Goal: Use online tool/utility

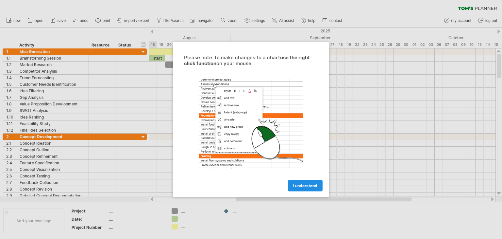
click at [305, 180] on link "I understand" at bounding box center [305, 185] width 35 height 11
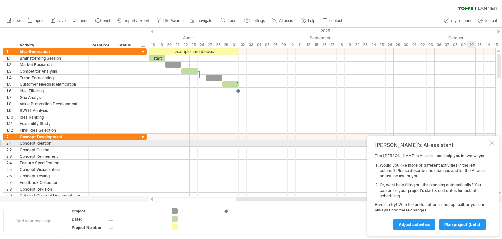
click at [492, 142] on div at bounding box center [491, 142] width 5 height 5
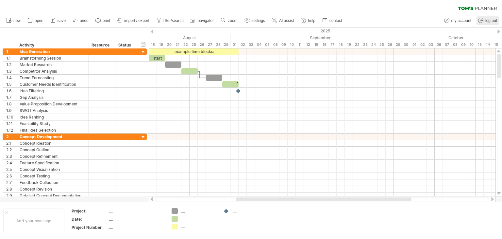
drag, startPoint x: 499, startPoint y: 71, endPoint x: 484, endPoint y: 21, distance: 52.6
click at [484, 21] on div "Trying to reach [DOMAIN_NAME] Connected again... 0% clear filter new 1" at bounding box center [251, 119] width 502 height 239
drag, startPoint x: 311, startPoint y: 198, endPoint x: 233, endPoint y: 208, distance: 78.7
click at [233, 208] on div "Trying to reach [DOMAIN_NAME] Connected again... 0% clear filter new 1" at bounding box center [251, 119] width 502 height 239
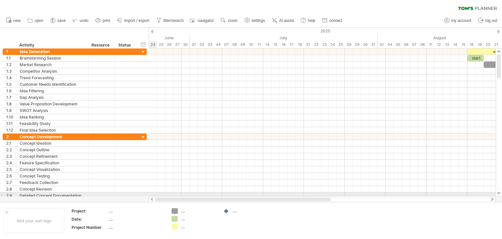
drag, startPoint x: 251, startPoint y: 198, endPoint x: 167, endPoint y: 195, distance: 83.4
click at [167, 195] on div "Trying to reach [DOMAIN_NAME] Connected again... 0% clear filter new 1" at bounding box center [251, 119] width 502 height 239
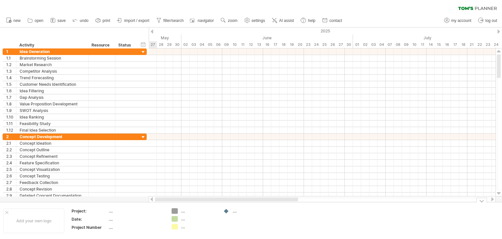
drag, startPoint x: 334, startPoint y: 199, endPoint x: 221, endPoint y: 208, distance: 113.5
click at [221, 208] on div "Trying to reach [DOMAIN_NAME] Connected again... 0% clear filter new 1" at bounding box center [251, 119] width 502 height 239
drag, startPoint x: 499, startPoint y: 71, endPoint x: 461, endPoint y: 39, distance: 49.5
click at [461, 39] on div "Trying to reach [DOMAIN_NAME] Connected again... 0% clear filter new 1" at bounding box center [251, 119] width 502 height 239
drag, startPoint x: 498, startPoint y: 65, endPoint x: 479, endPoint y: 39, distance: 32.0
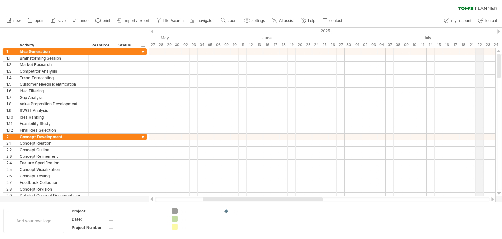
click at [479, 39] on div "Trying to reach [DOMAIN_NAME] Connected again... 0% clear filter new 1" at bounding box center [251, 119] width 502 height 239
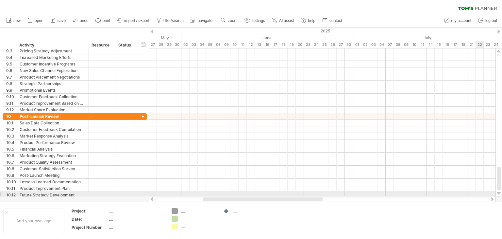
drag, startPoint x: 500, startPoint y: 66, endPoint x: 478, endPoint y: 208, distance: 143.5
click at [478, 208] on div "Trying to reach [DOMAIN_NAME] Connected again... 0% clear filter new 1" at bounding box center [251, 119] width 502 height 239
